Goal: Book appointment/travel/reservation

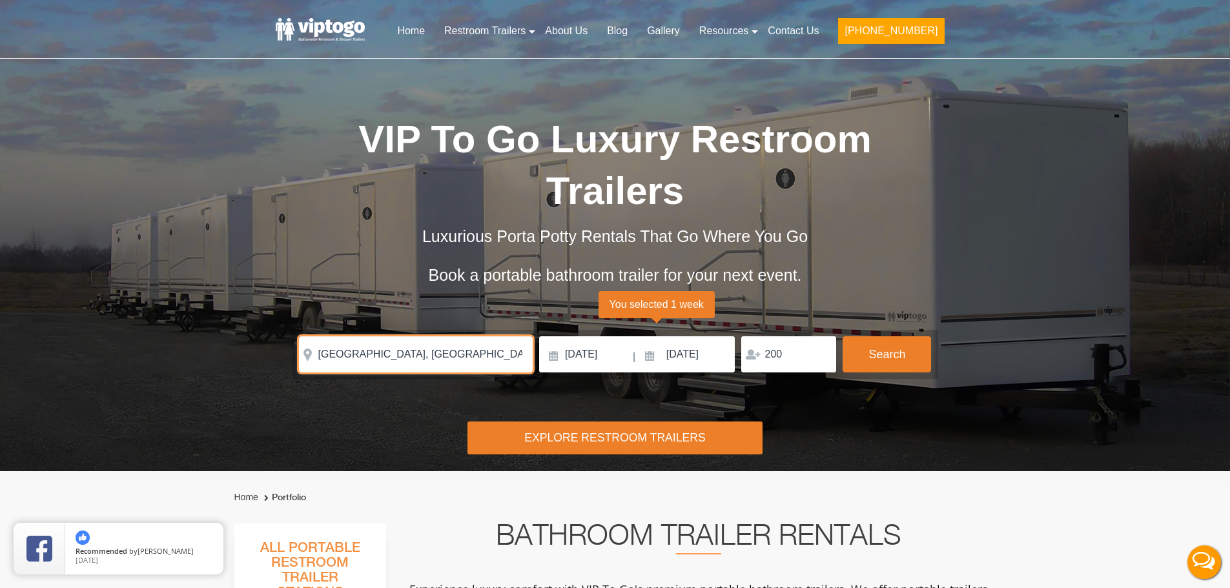
click at [483, 357] on input "New Brighton, PA, USA" at bounding box center [416, 354] width 234 height 36
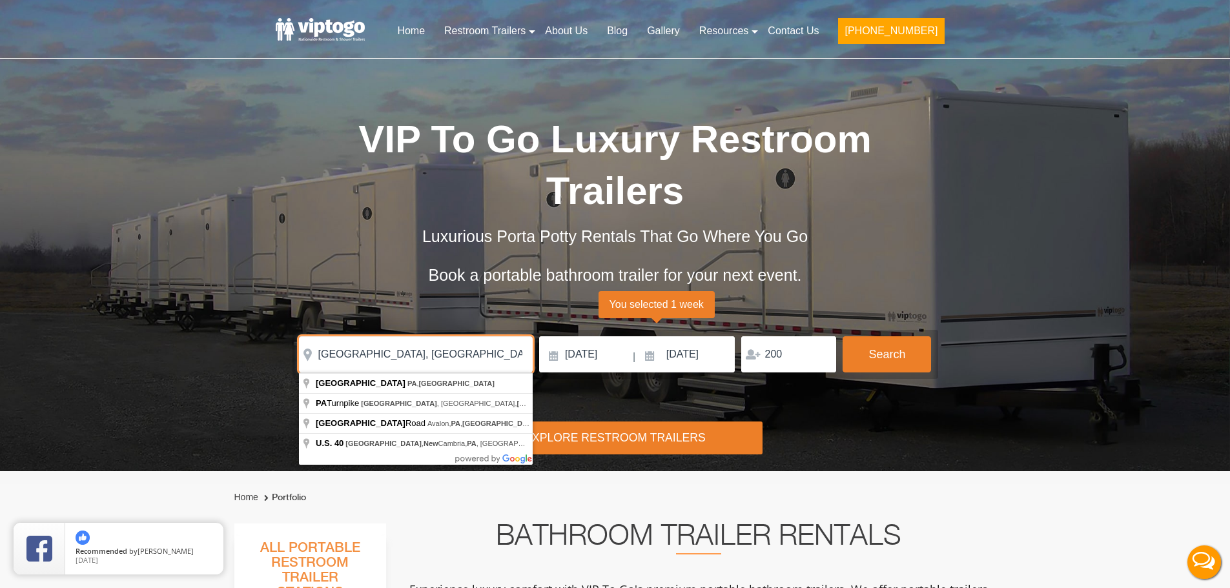
click at [483, 357] on input "New Brighton, PA, USA" at bounding box center [416, 354] width 234 height 36
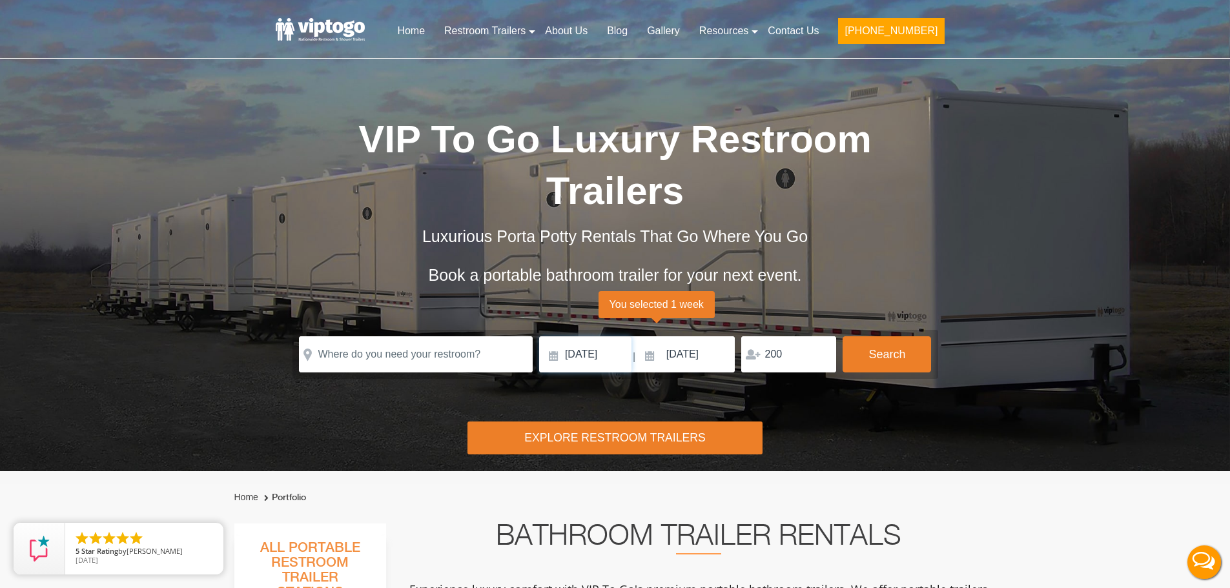
click at [598, 354] on input "[DATE]" at bounding box center [585, 354] width 92 height 36
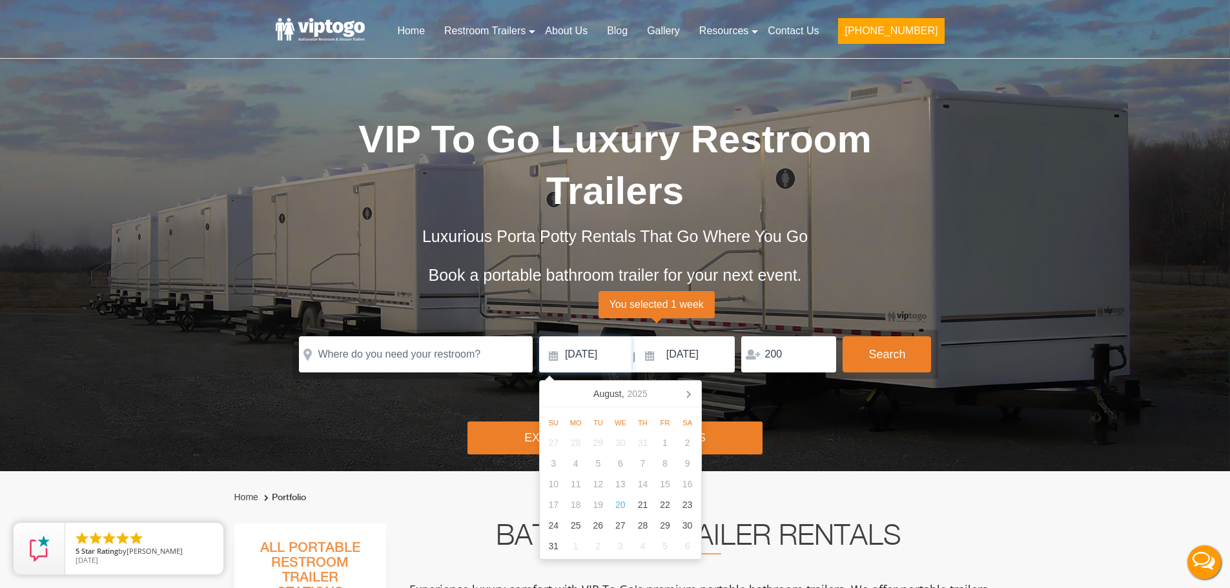
click at [598, 354] on input "[DATE]" at bounding box center [585, 354] width 92 height 36
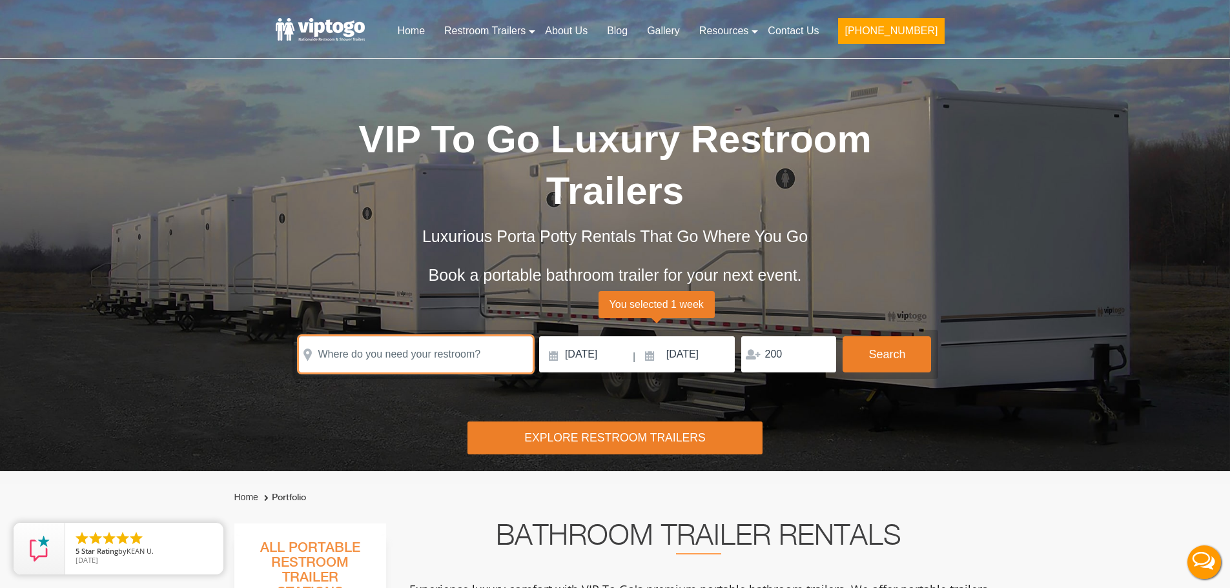
click at [428, 352] on input "text" at bounding box center [416, 354] width 234 height 36
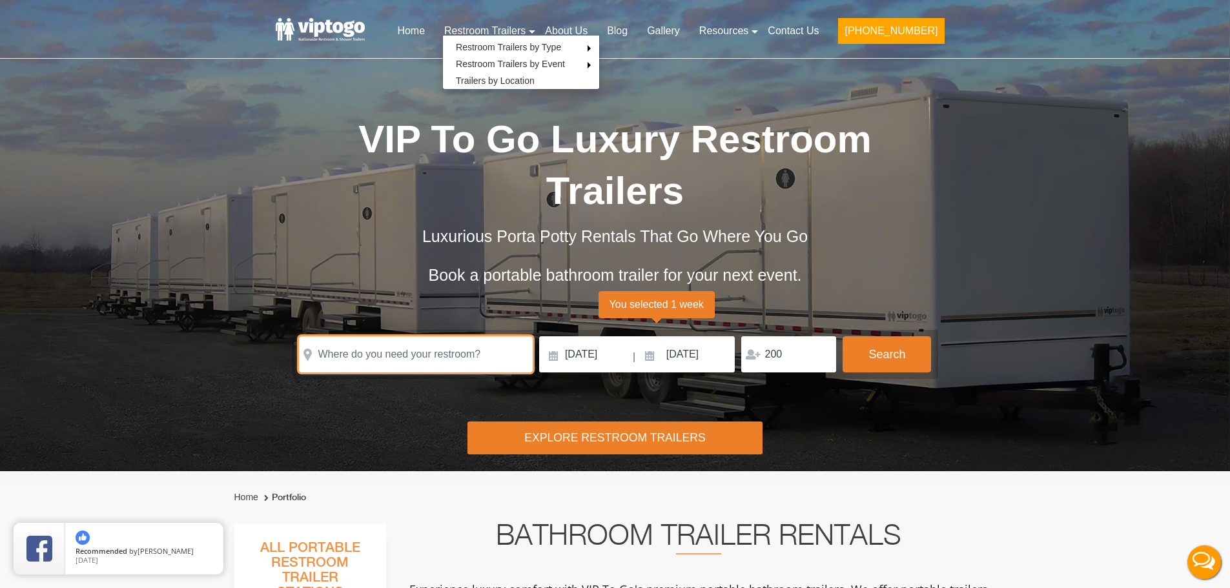
click at [371, 356] on input "text" at bounding box center [416, 354] width 234 height 36
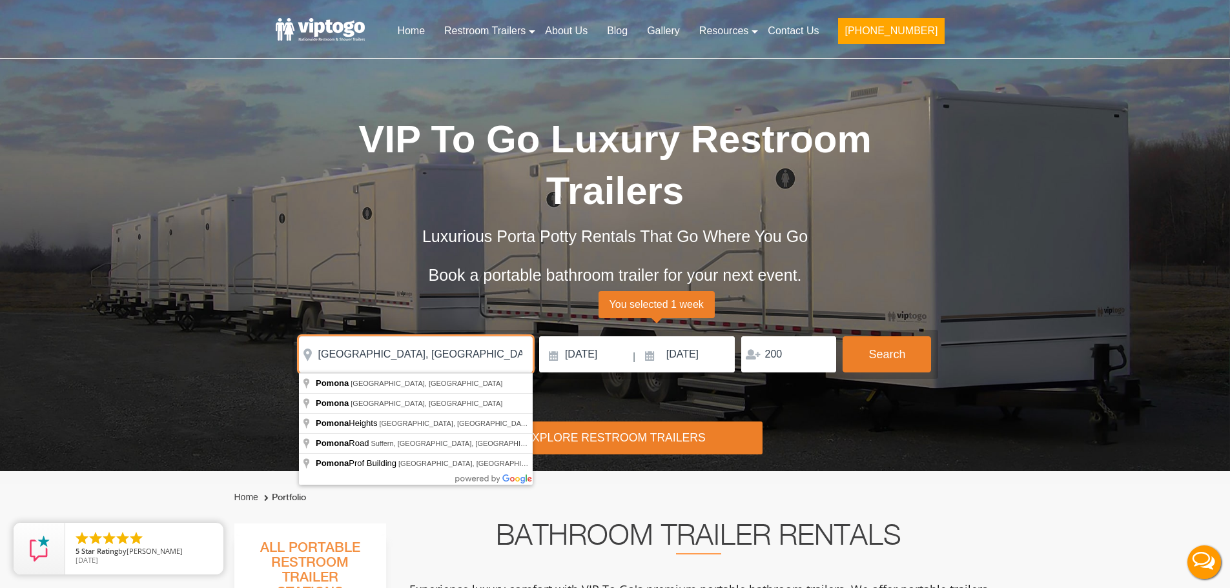
type input "[GEOGRAPHIC_DATA], [GEOGRAPHIC_DATA], [GEOGRAPHIC_DATA]"
click button "autobtn" at bounding box center [0, 0] width 0 height 0
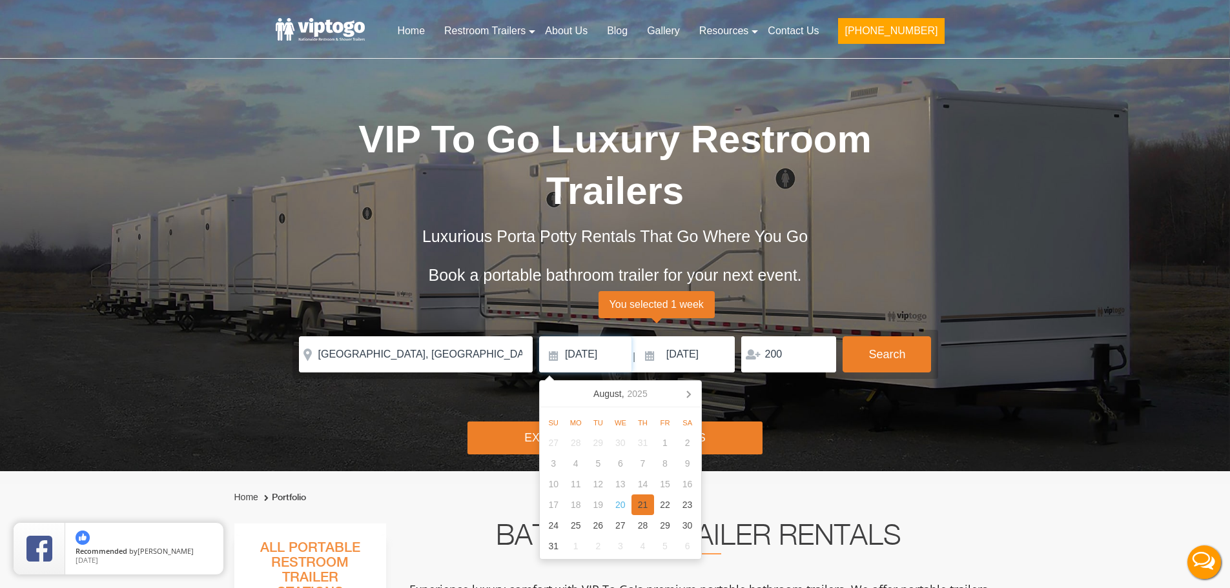
click at [642, 503] on div "21" at bounding box center [642, 504] width 23 height 21
type input "[DATE]"
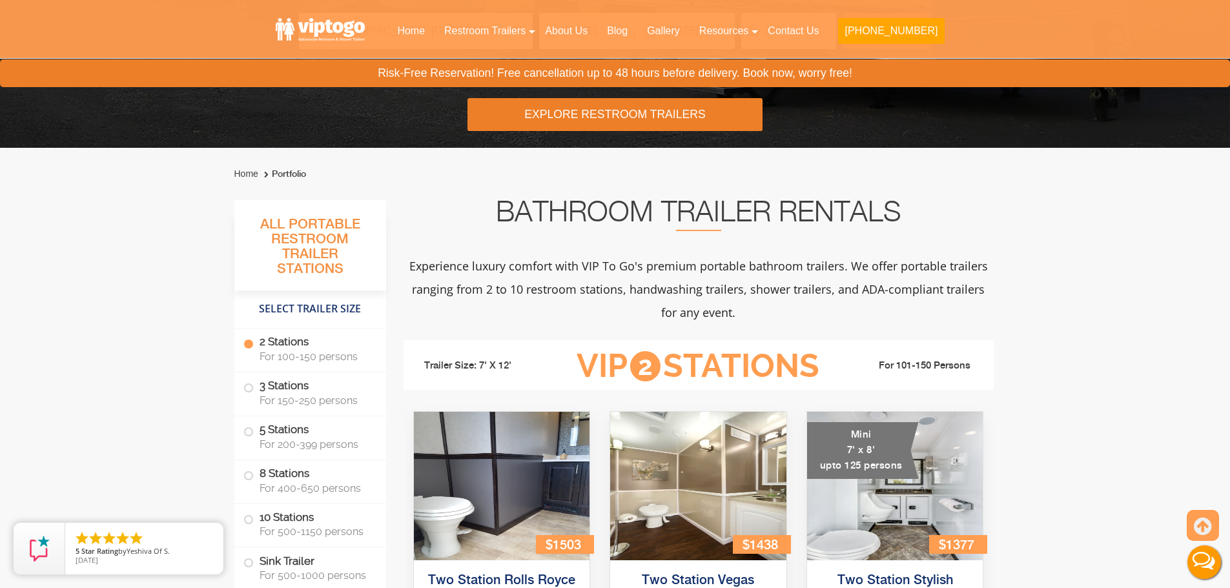
scroll to position [1, 0]
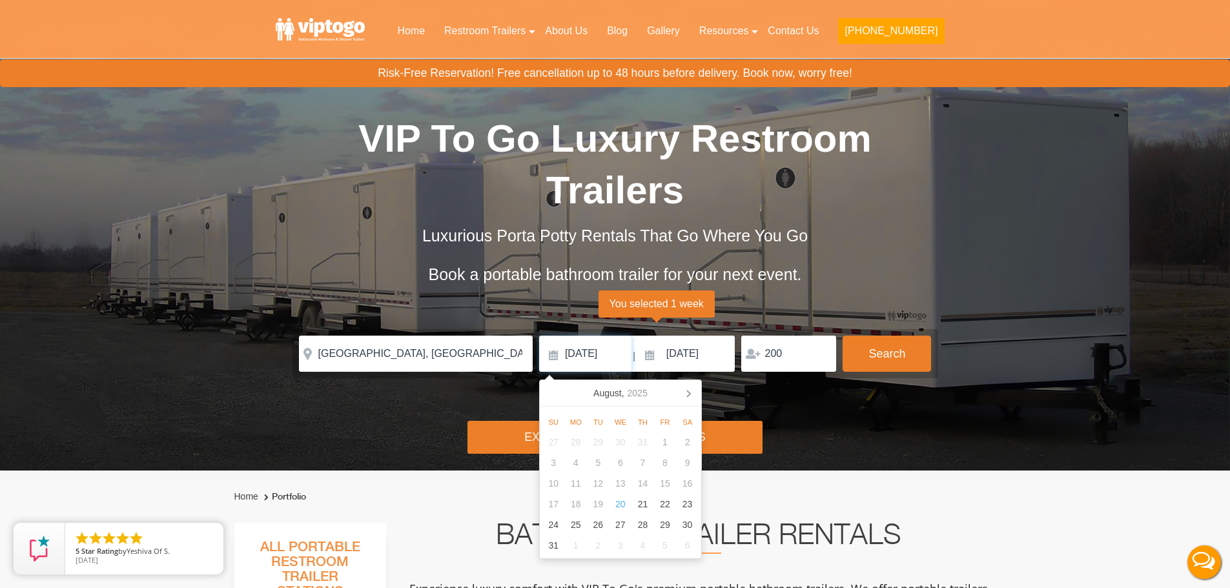
click at [596, 344] on input "[DATE]" at bounding box center [585, 354] width 92 height 36
click at [645, 502] on div "21" at bounding box center [642, 504] width 23 height 21
type input "[DATE]"
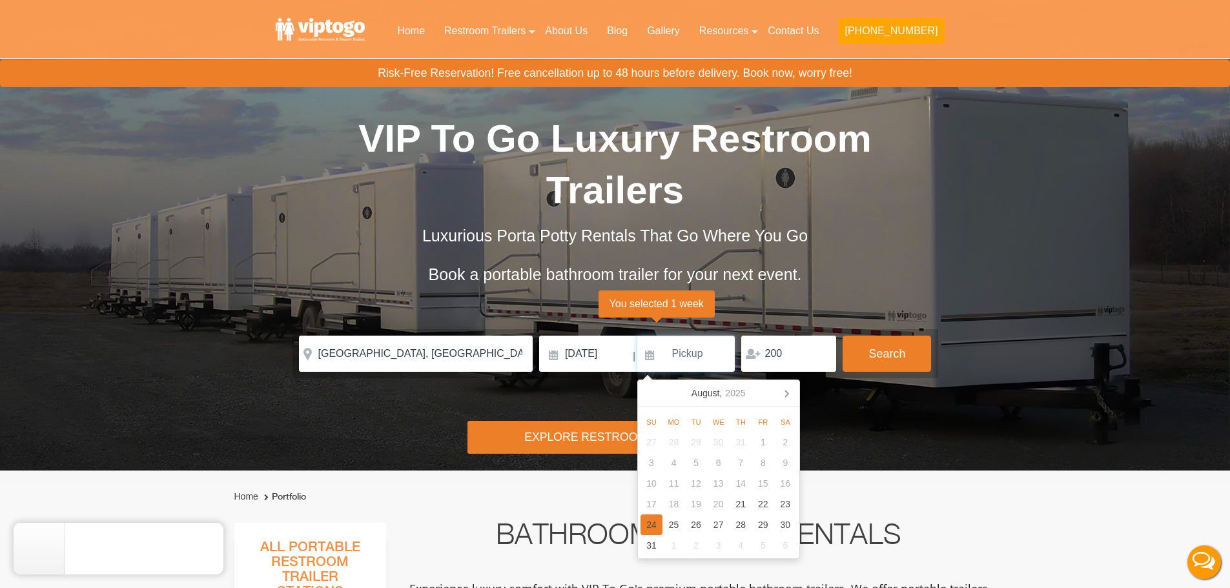
click at [651, 523] on div "24" at bounding box center [651, 524] width 23 height 21
type input "[DATE]"
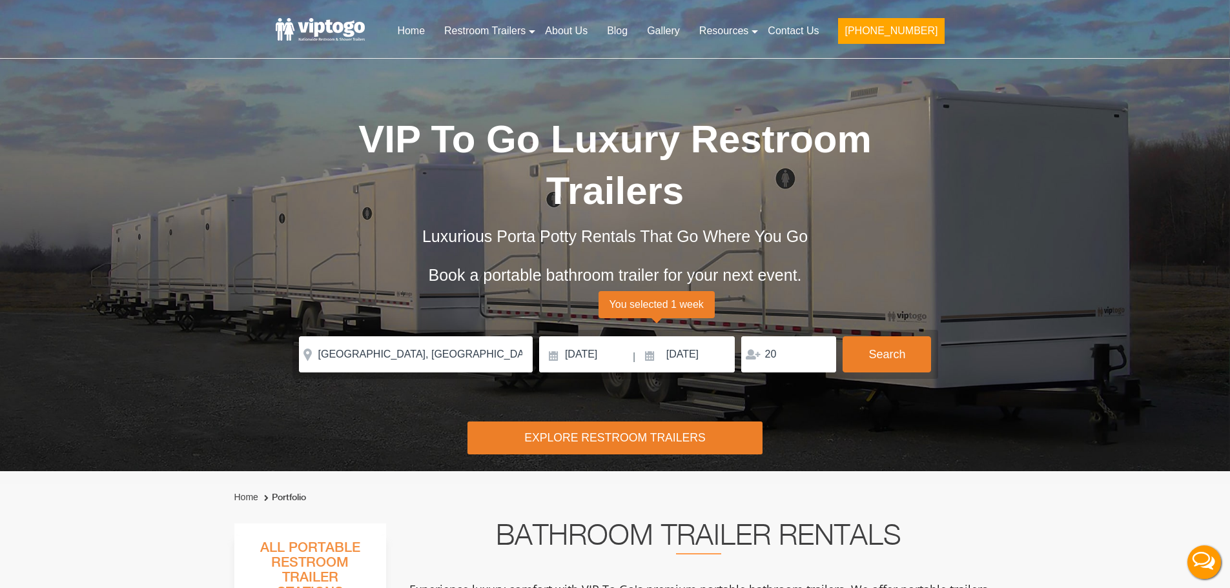
type input "2"
click at [608, 356] on input "[DATE]" at bounding box center [585, 354] width 92 height 36
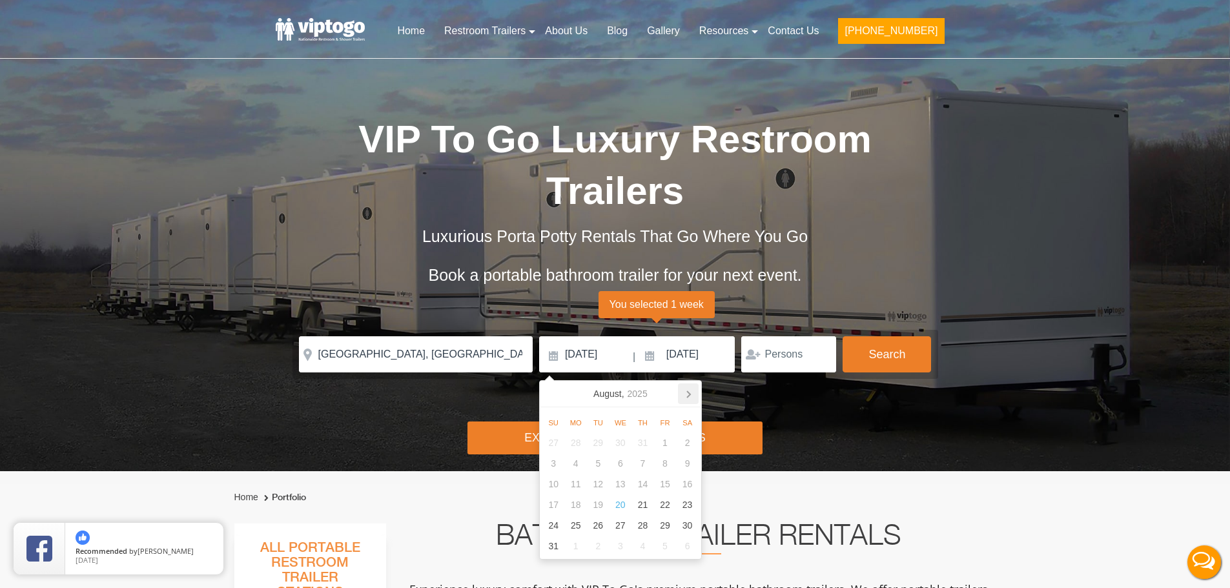
click at [684, 392] on icon at bounding box center [688, 393] width 21 height 21
click at [547, 392] on icon at bounding box center [552, 393] width 21 height 21
click at [638, 512] on div "21" at bounding box center [642, 504] width 23 height 21
type input "[DATE]"
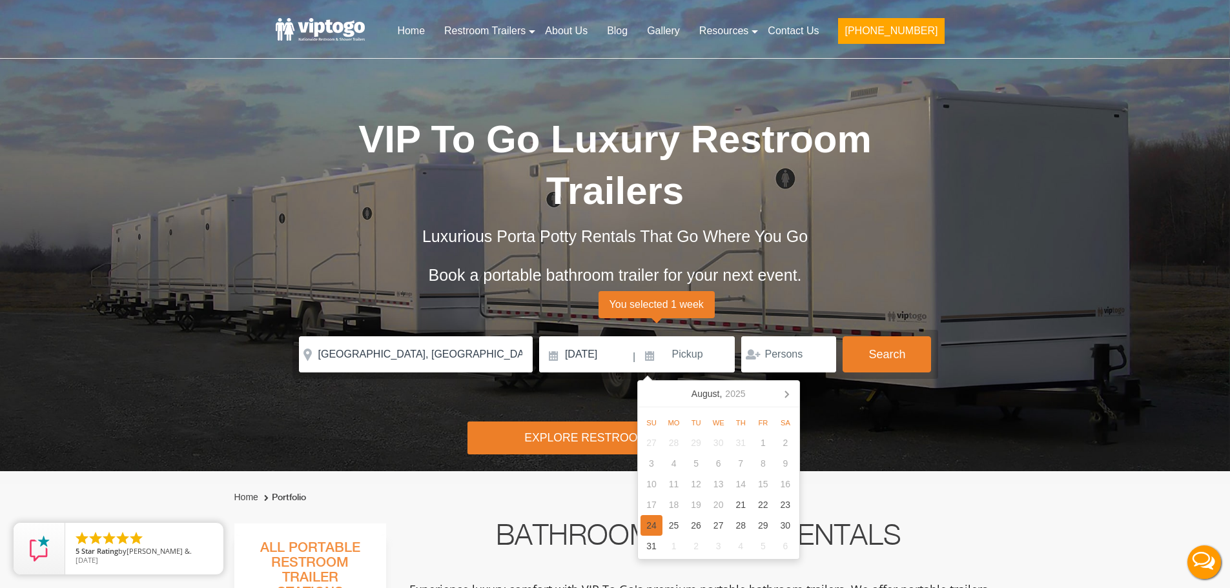
click at [653, 525] on div "24" at bounding box center [651, 525] width 23 height 21
type input "[DATE]"
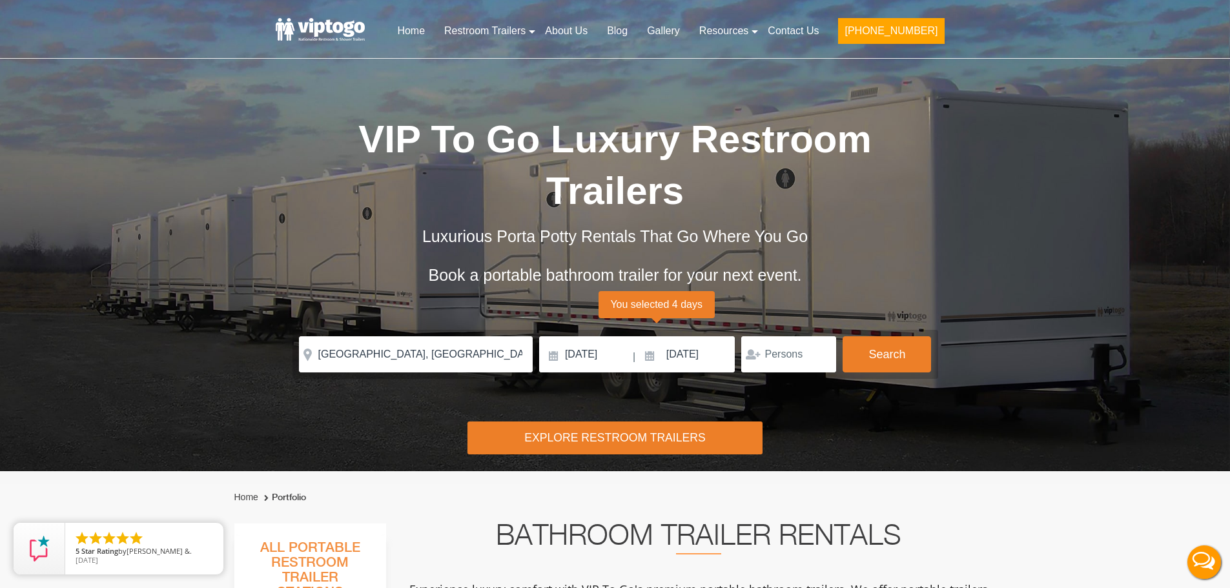
click at [882, 336] on form "Please Input Valid address with zipcode Please Input Valid address with zipcode…" at bounding box center [614, 354] width 645 height 49
click at [881, 352] on button "Search" at bounding box center [886, 353] width 88 height 35
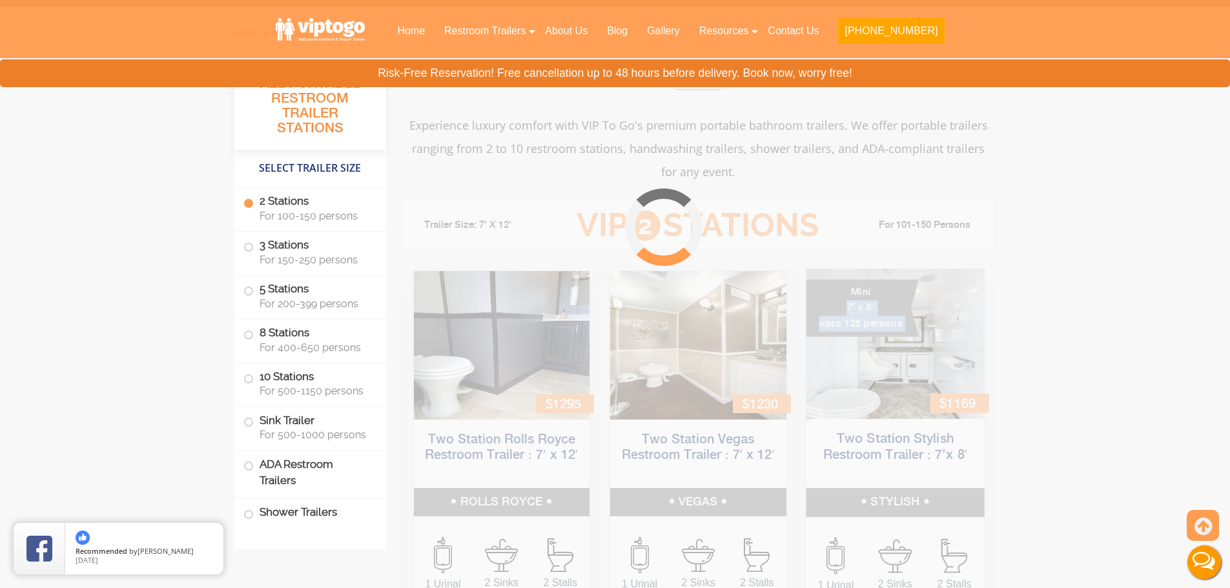
click at [892, 348] on div "Mini 7' x 8' upto 125 persons $1169" at bounding box center [894, 344] width 177 height 150
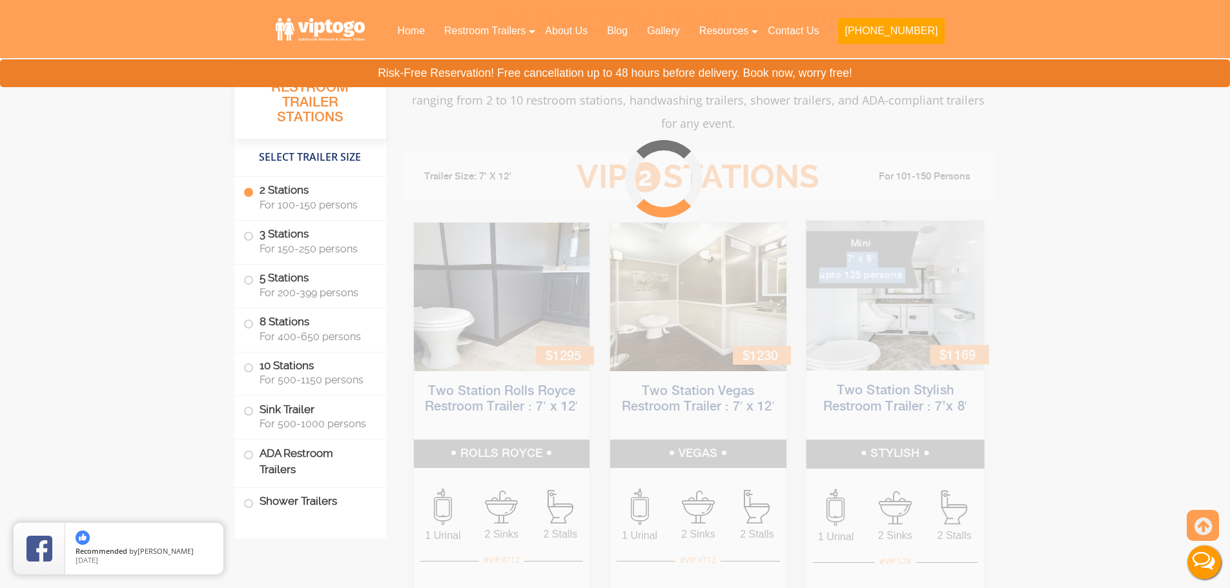
scroll to position [523, 0]
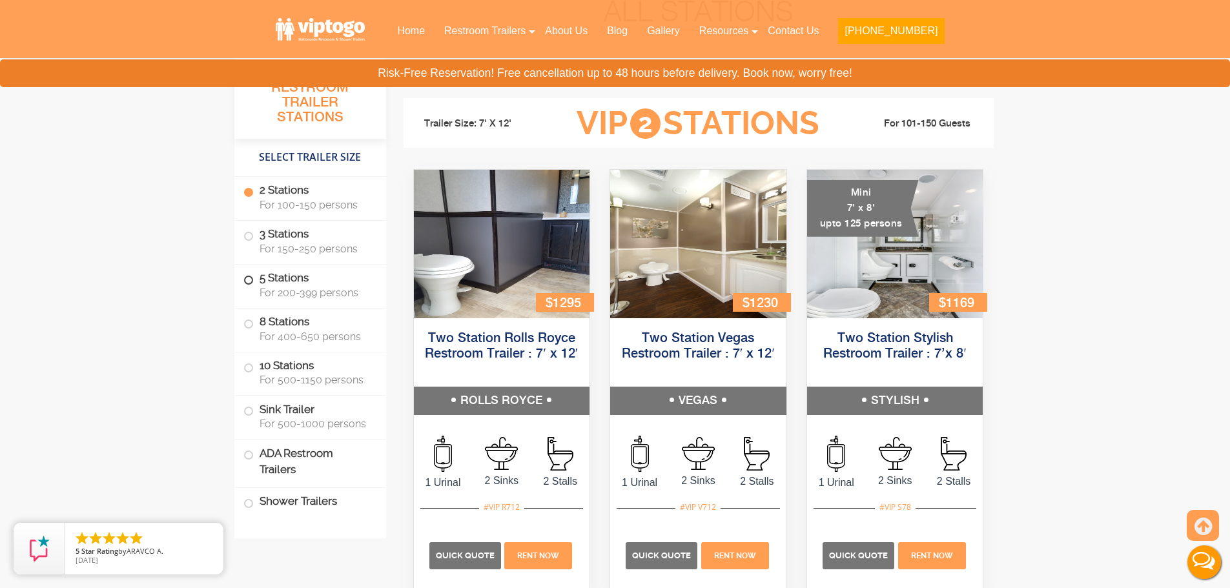
click at [258, 274] on label "5 Stations For 200-399 persons" at bounding box center [310, 285] width 134 height 40
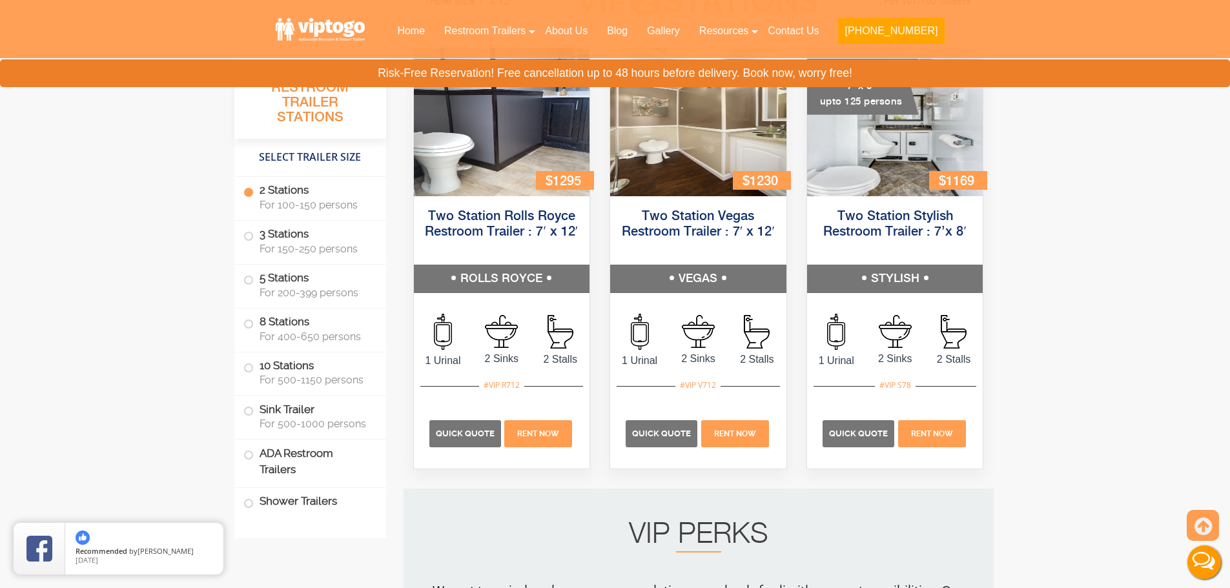
scroll to position [839, 0]
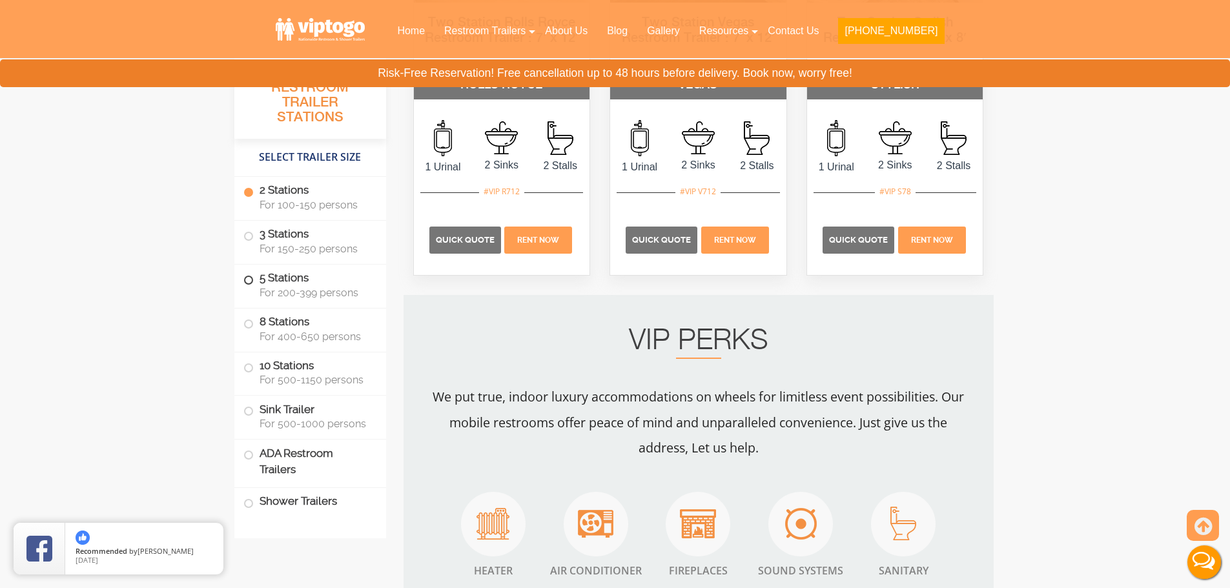
click at [253, 279] on label "5 Stations For 200-399 persons" at bounding box center [310, 285] width 134 height 40
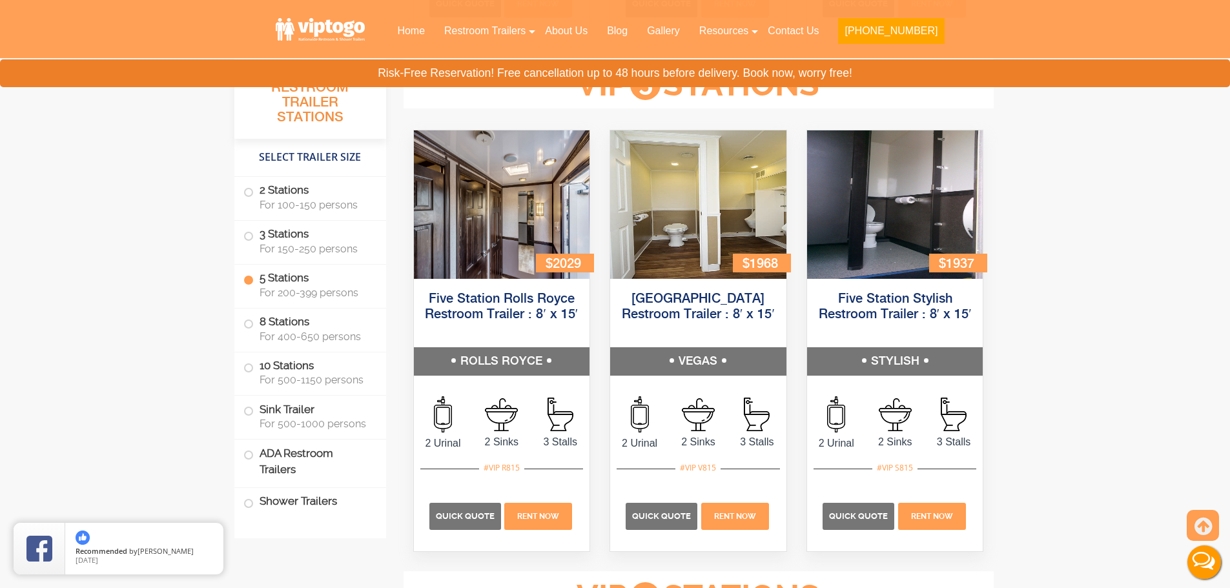
scroll to position [1934, 0]
